Goal: Check status

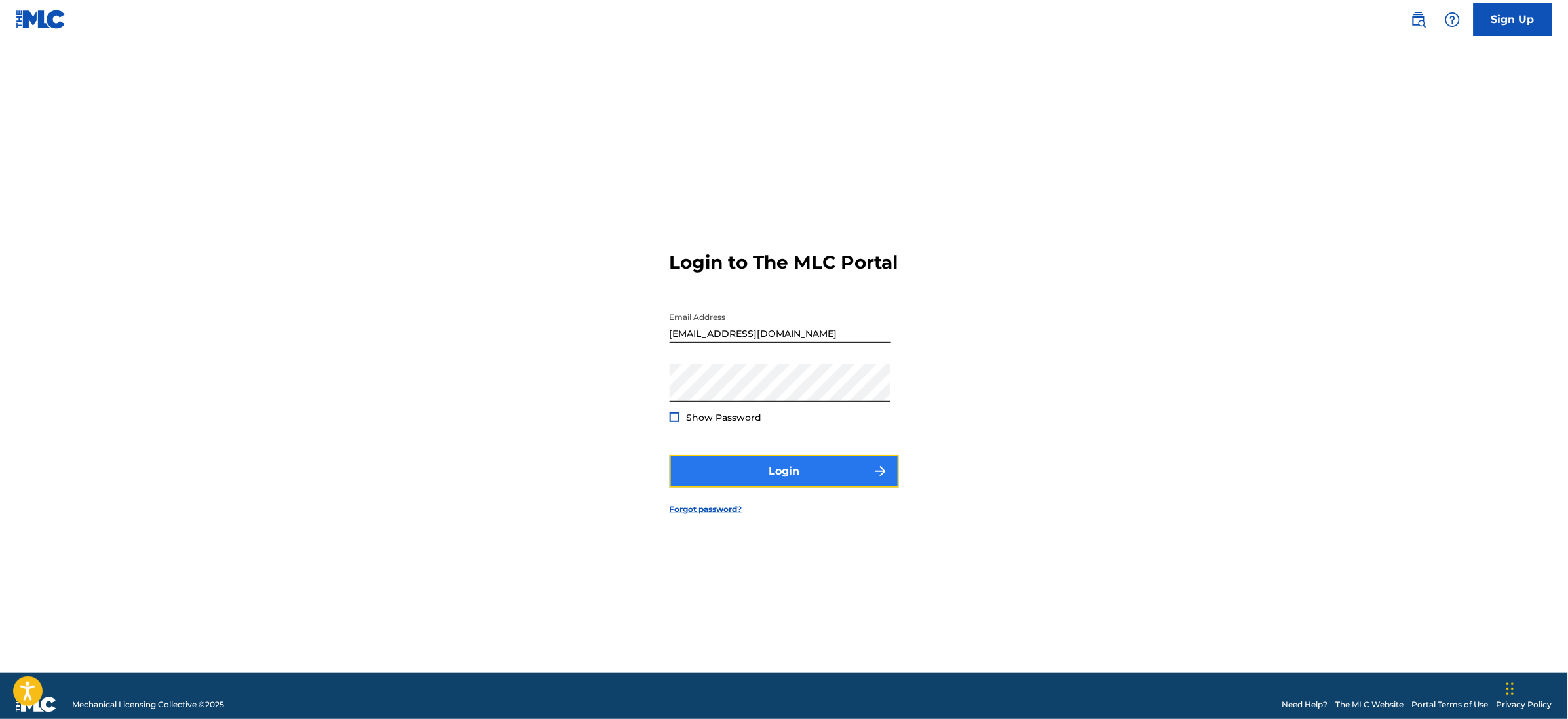
click at [781, 478] on button "Login" at bounding box center [784, 471] width 229 height 33
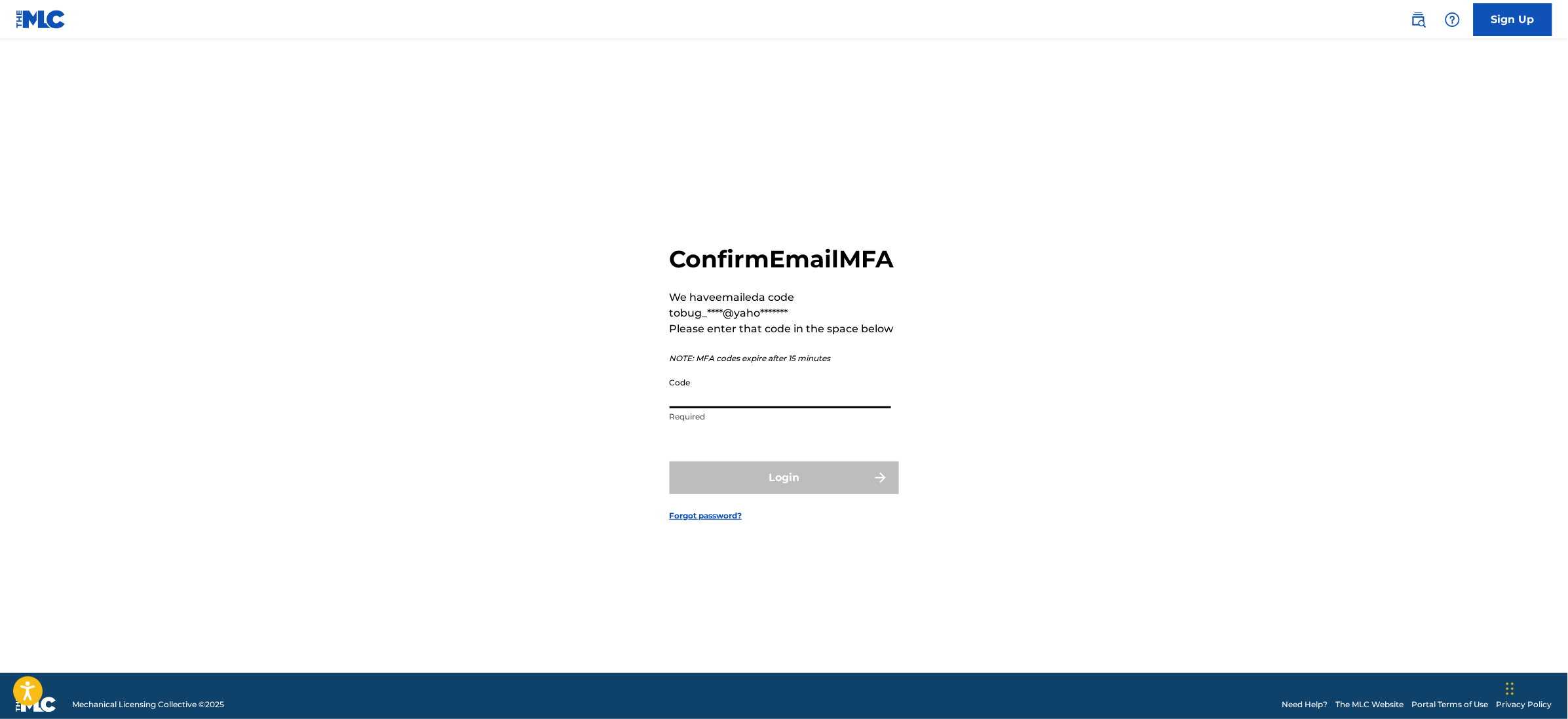
click at [731, 408] on input "Code" at bounding box center [781, 389] width 221 height 37
click at [738, 408] on input "Code" at bounding box center [781, 389] width 221 height 37
type input "216475"
click at [784, 486] on button "Login" at bounding box center [784, 477] width 229 height 33
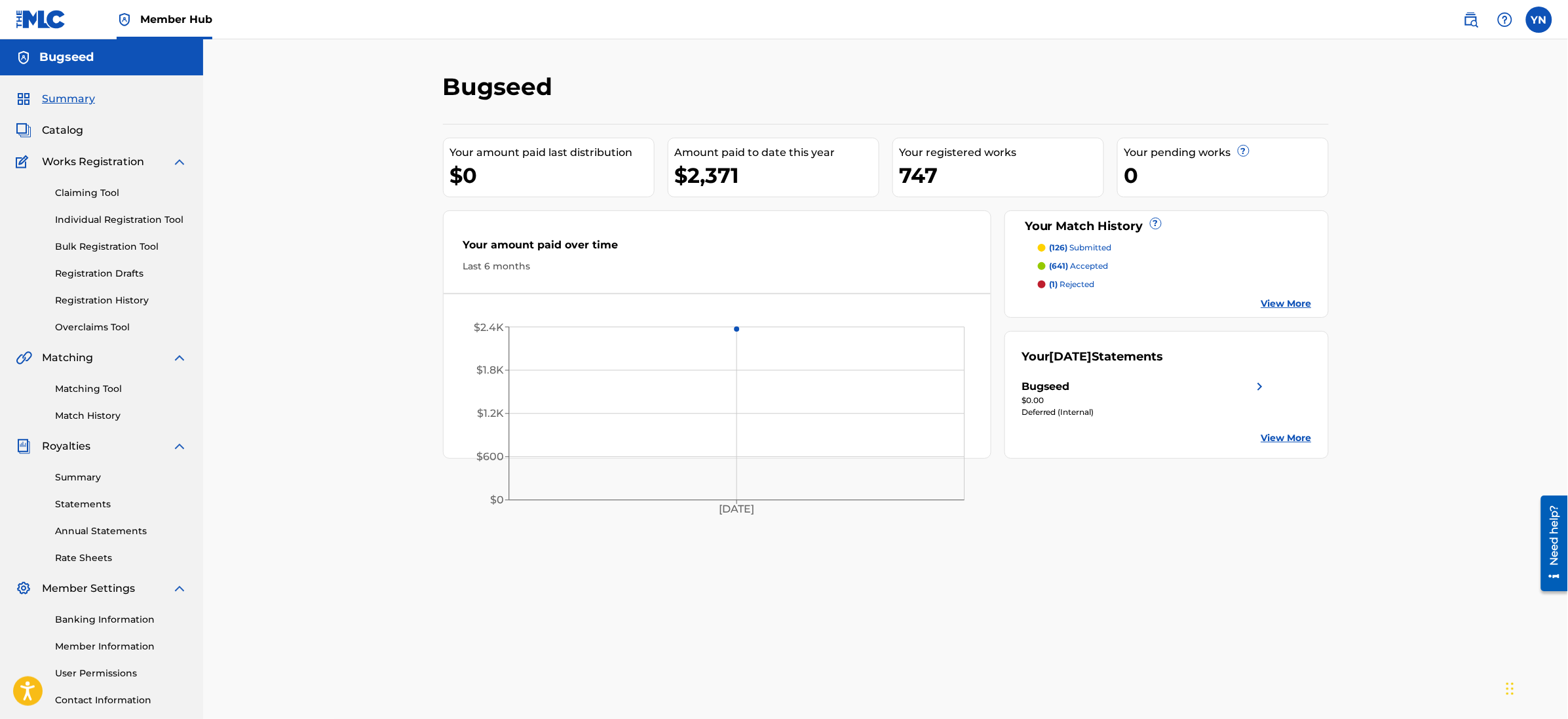
drag, startPoint x: 921, startPoint y: 7, endPoint x: 825, endPoint y: 102, distance: 135.1
click at [825, 102] on div "Bugseed" at bounding box center [784, 91] width 682 height 39
click at [1126, 395] on div "$0.00" at bounding box center [1144, 400] width 246 height 11
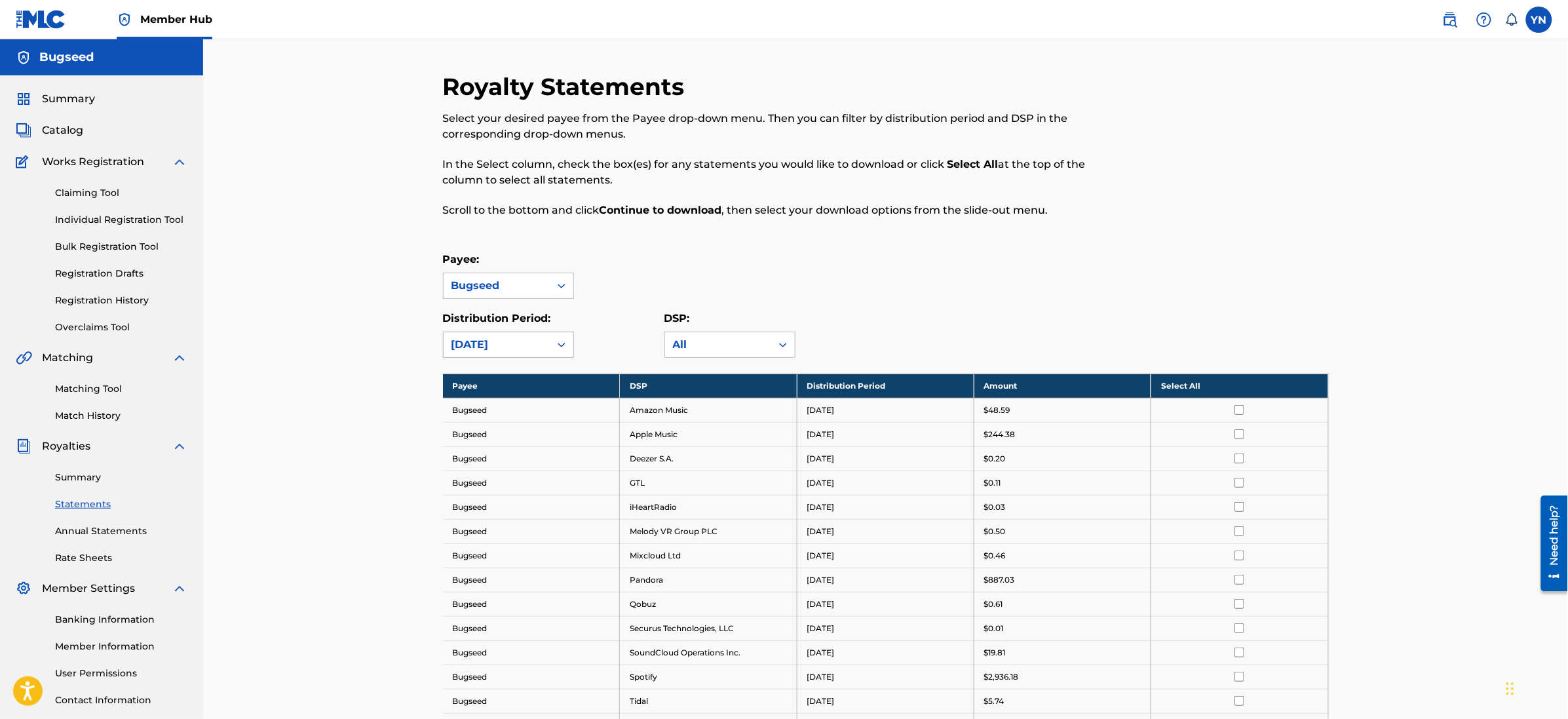
click at [522, 346] on div "[DATE]" at bounding box center [497, 344] width 91 height 16
click at [517, 396] on div "[DATE]" at bounding box center [508, 407] width 130 height 33
click at [516, 359] on div "Royalty Statements Select your desired payee from the Payee drop-down menu. The…" at bounding box center [886, 453] width 886 height 763
click at [511, 348] on div "[DATE]" at bounding box center [497, 344] width 91 height 16
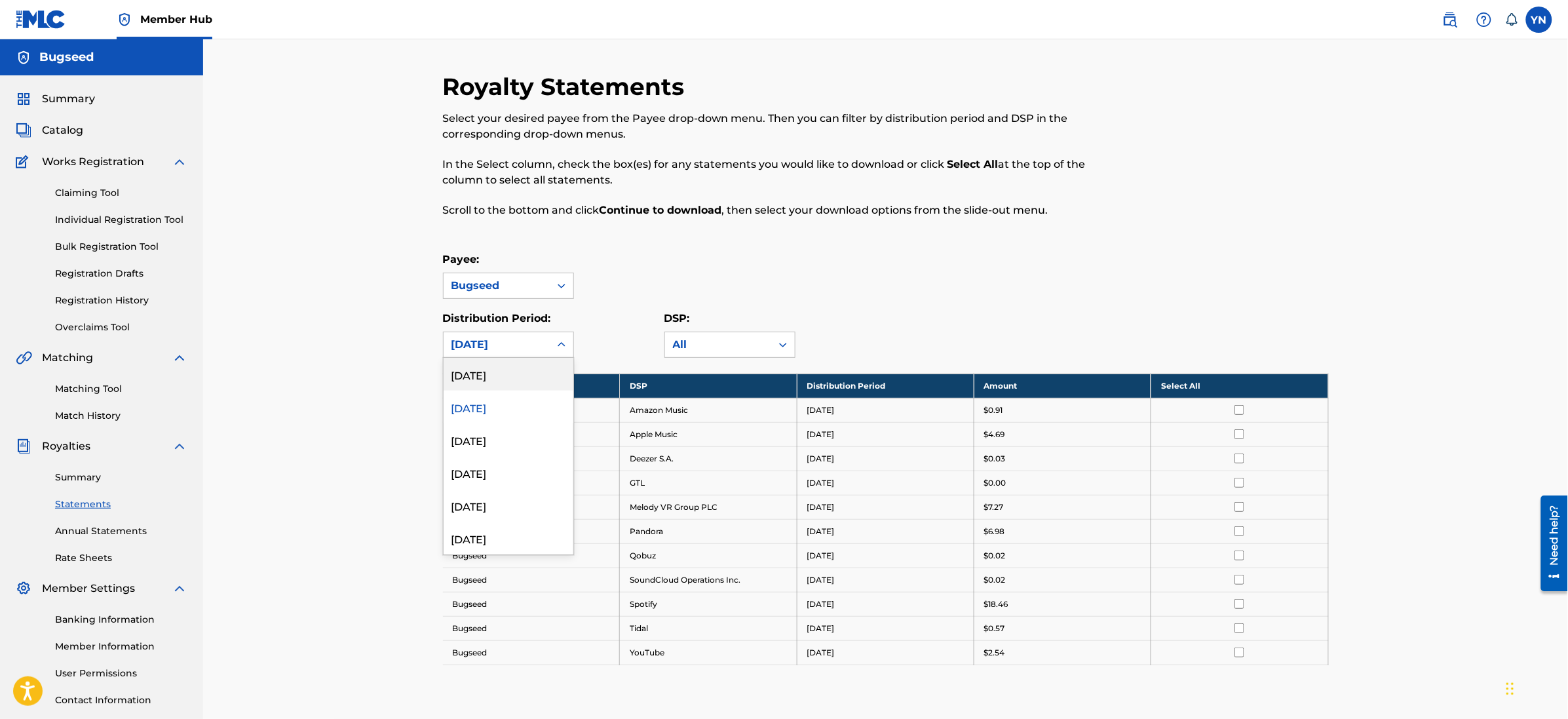
click at [515, 370] on div "[DATE]" at bounding box center [508, 374] width 130 height 33
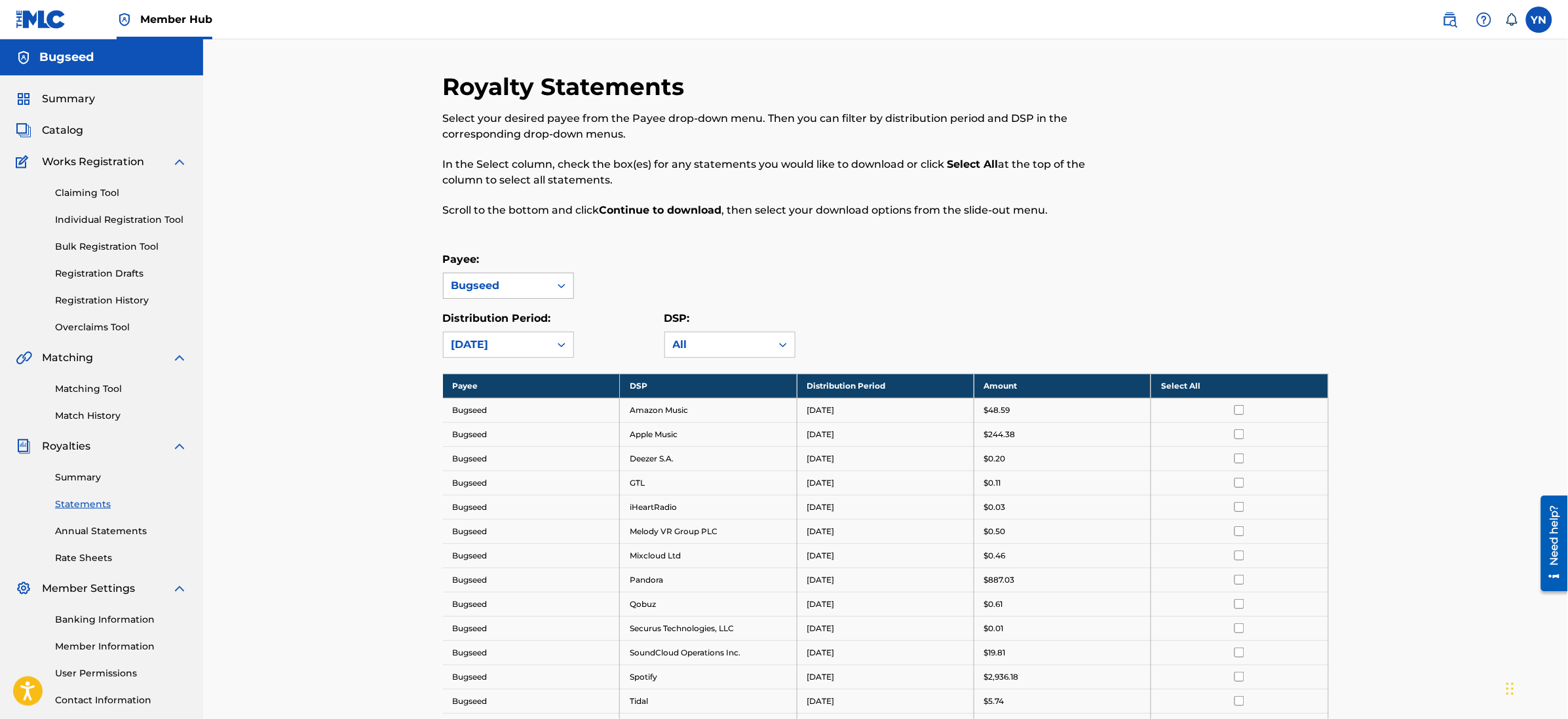
click at [526, 297] on div "Bugseed" at bounding box center [497, 286] width 106 height 25
click at [536, 289] on div "Bugseed" at bounding box center [497, 286] width 91 height 16
